Goal: Information Seeking & Learning: Learn about a topic

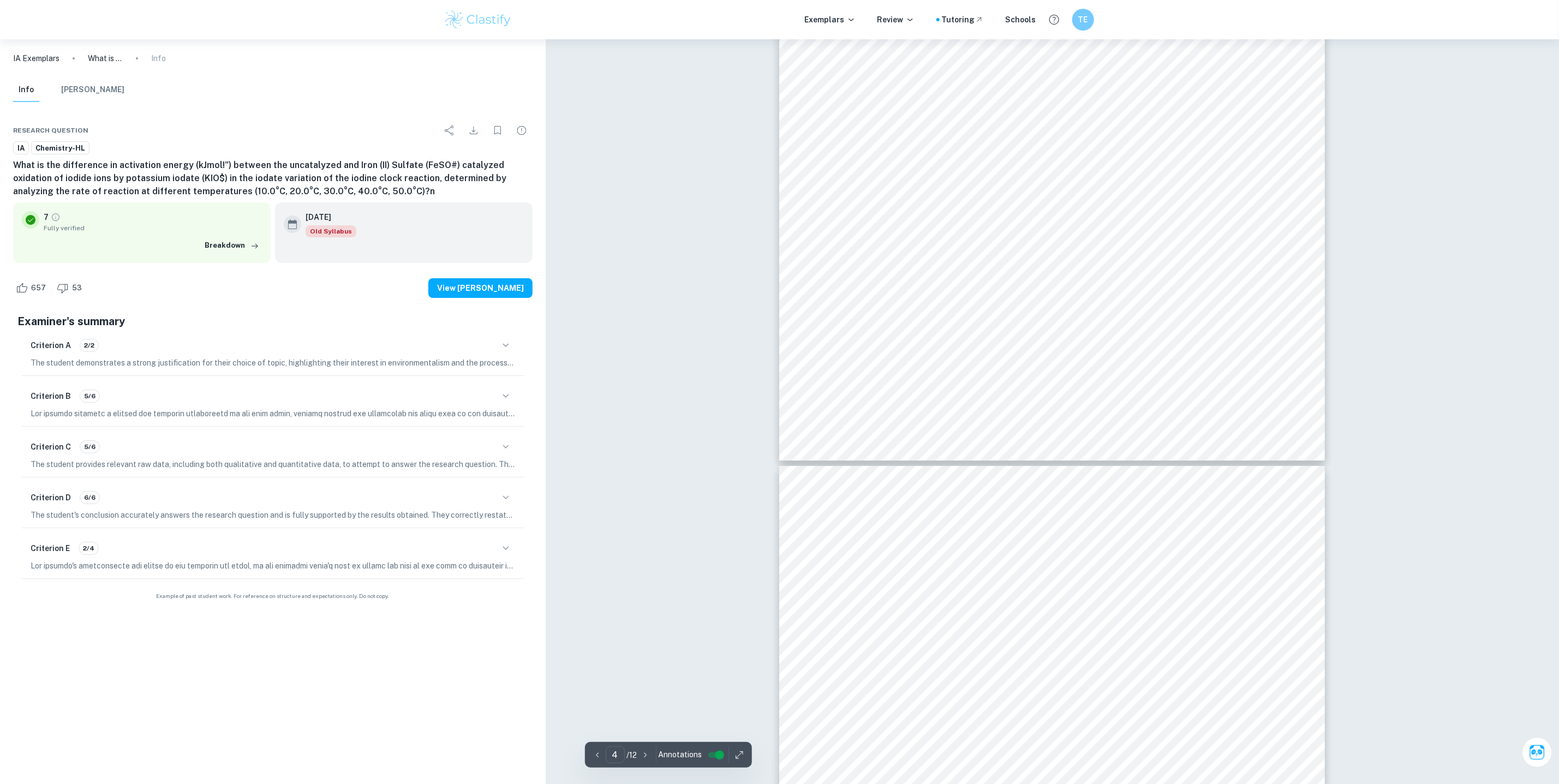
scroll to position [3259, 0]
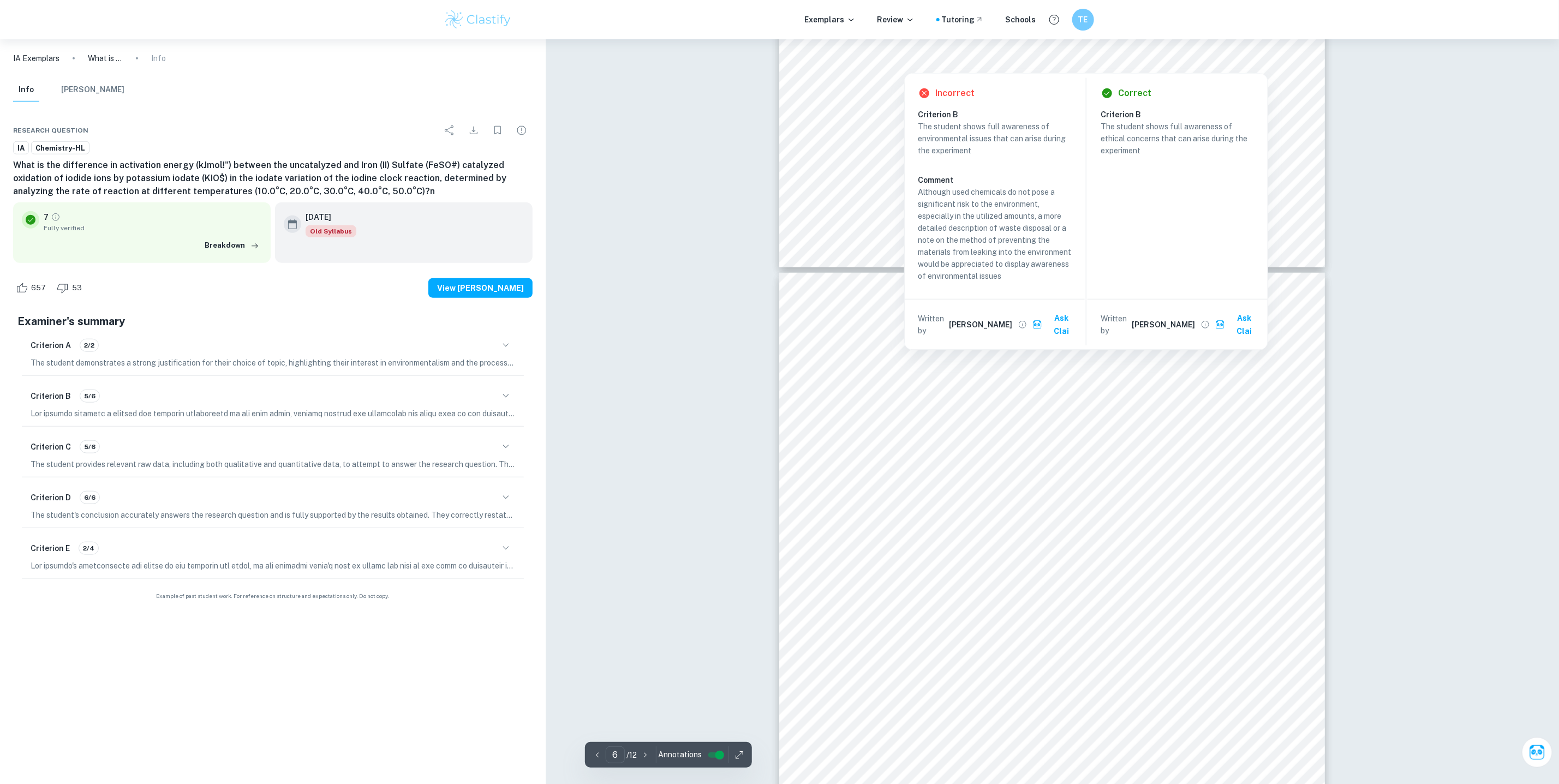
click at [868, 554] on span "Place both conical flask A and B in the cold-water bath and allow for the tempe…" at bounding box center [1047, 558] width 402 height 10
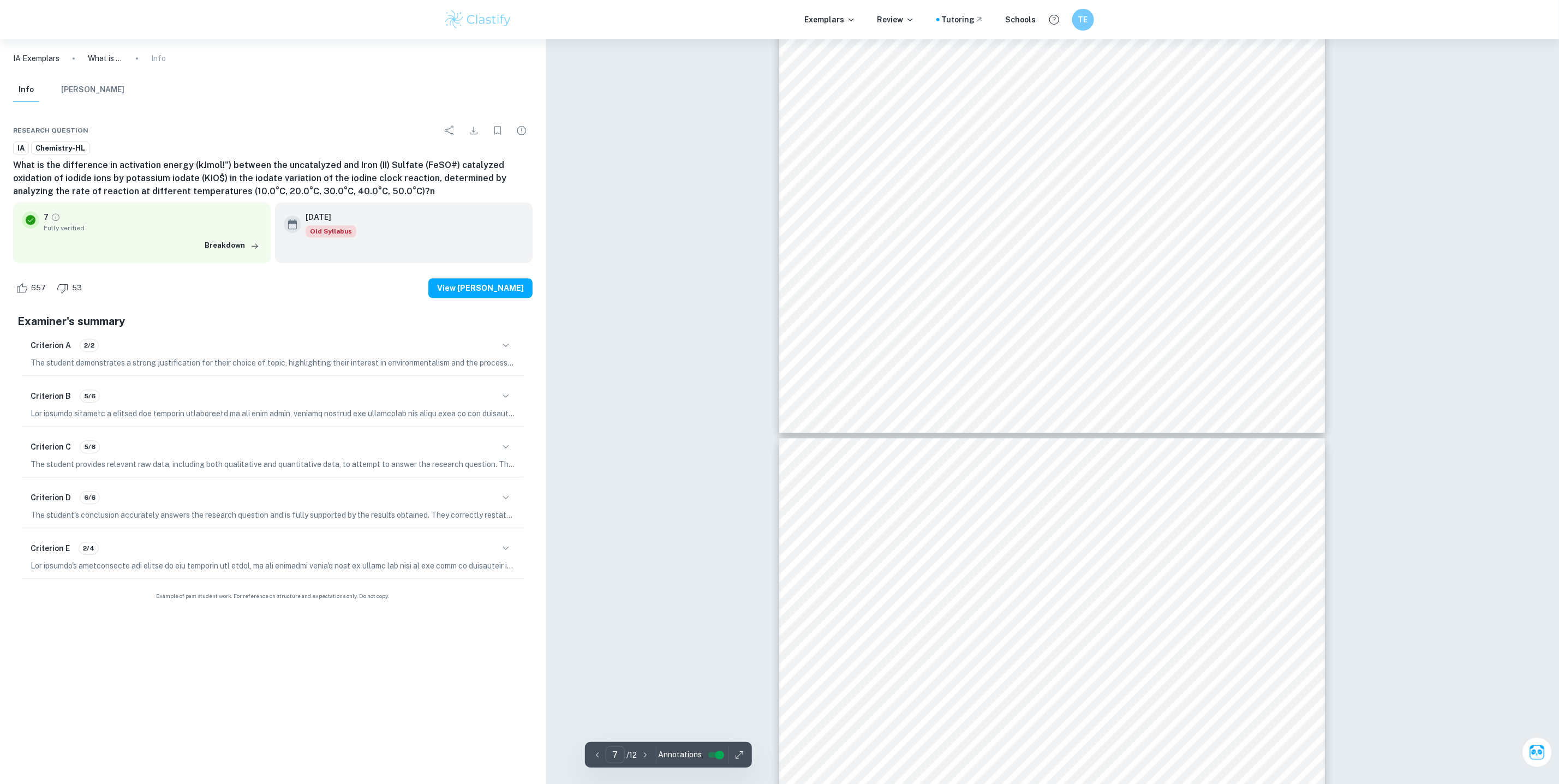
scroll to position [5196, 0]
click at [717, 754] on input "controlled" at bounding box center [720, 755] width 39 height 13
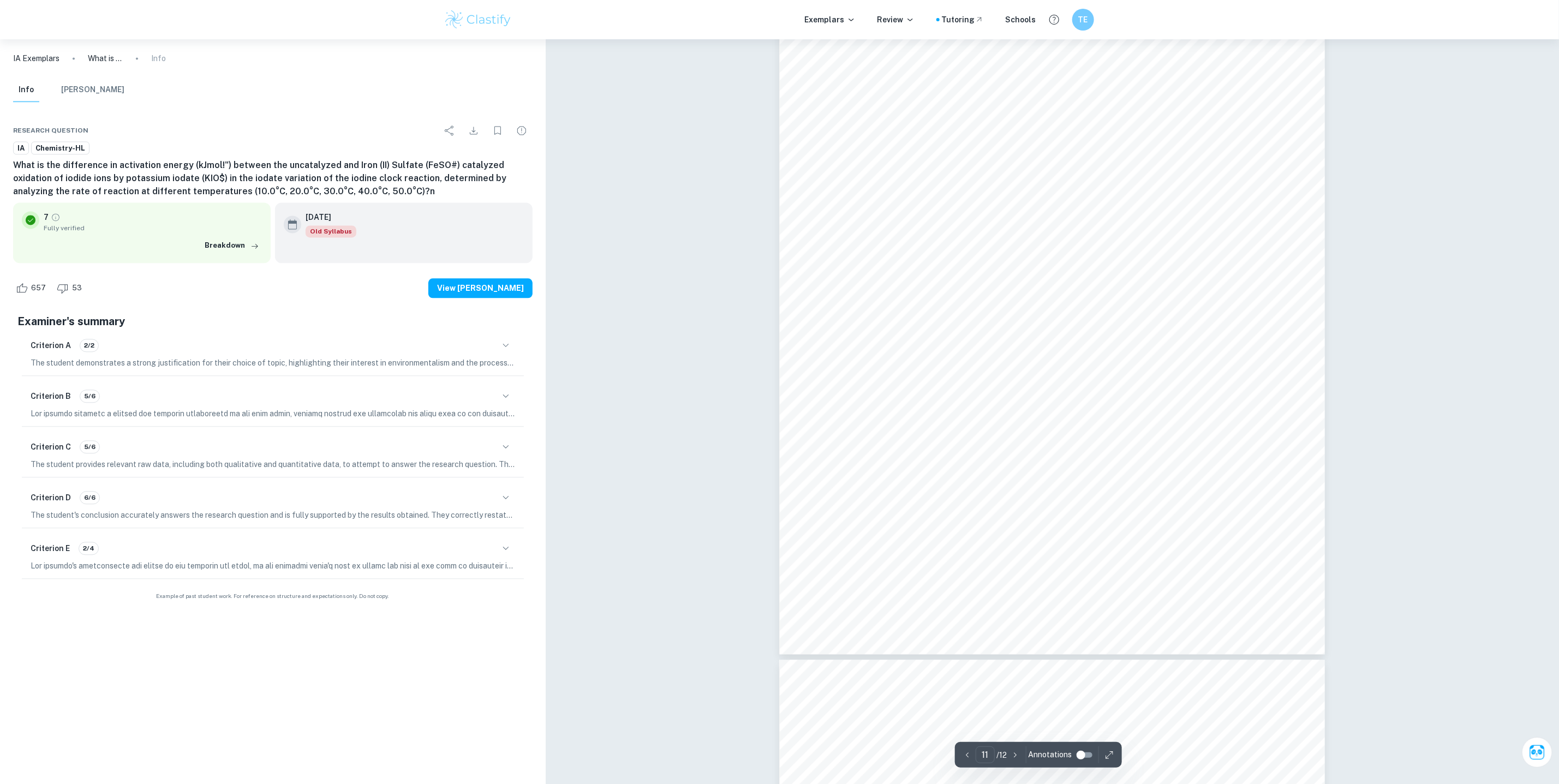
type input "12"
click at [1081, 752] on input "controlled" at bounding box center [1081, 755] width 39 height 13
click at [833, 299] on div "10 the number of successful collisions also increases, increasing the rate of t…" at bounding box center [1052, 109] width 546 height 772
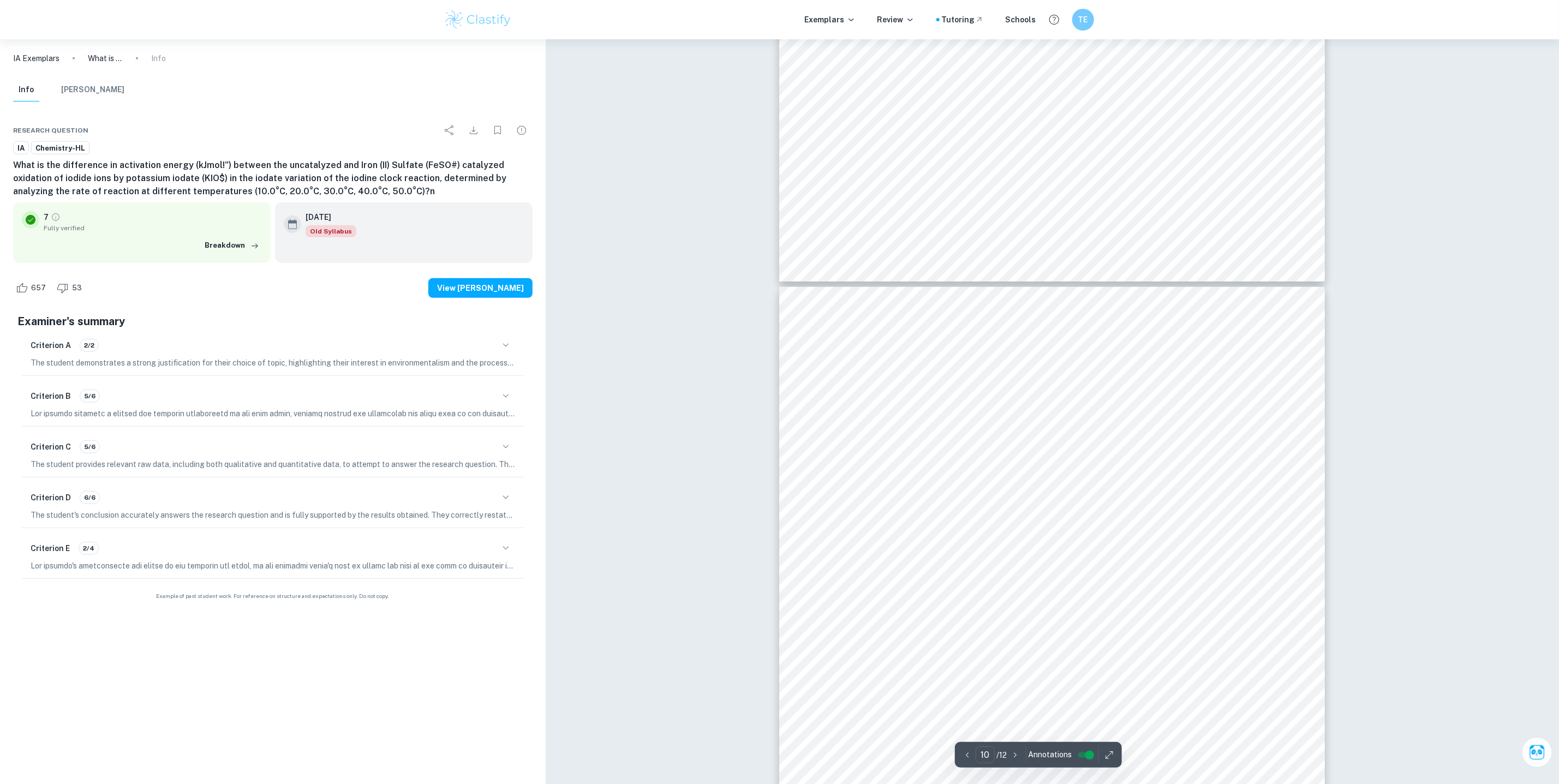
scroll to position [6701, 0]
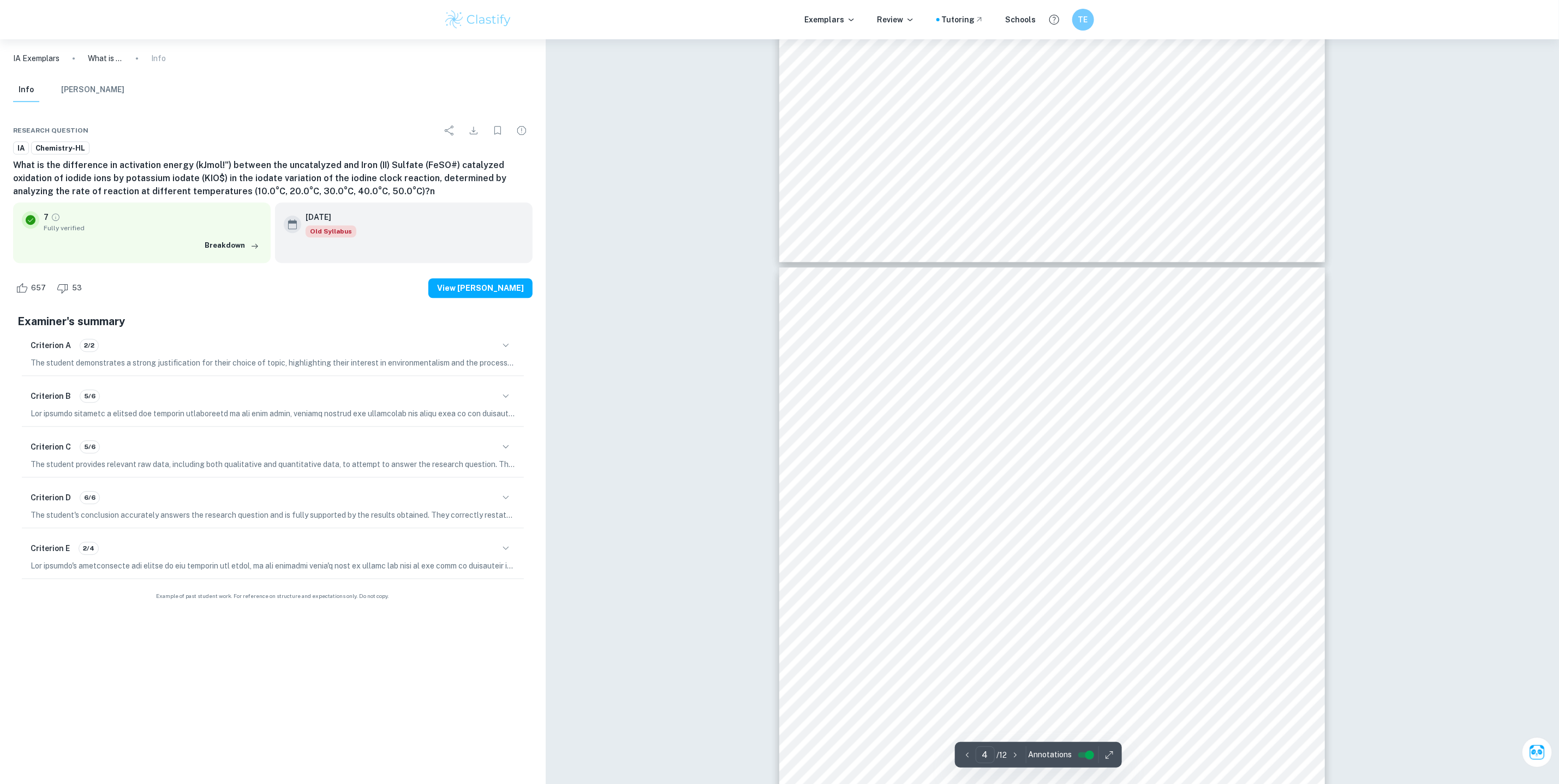
scroll to position [2115, 0]
click at [984, 454] on span "influenced by temperature." at bounding box center [939, 458] width 108 height 10
type input "4"
